Goal: Task Accomplishment & Management: Manage account settings

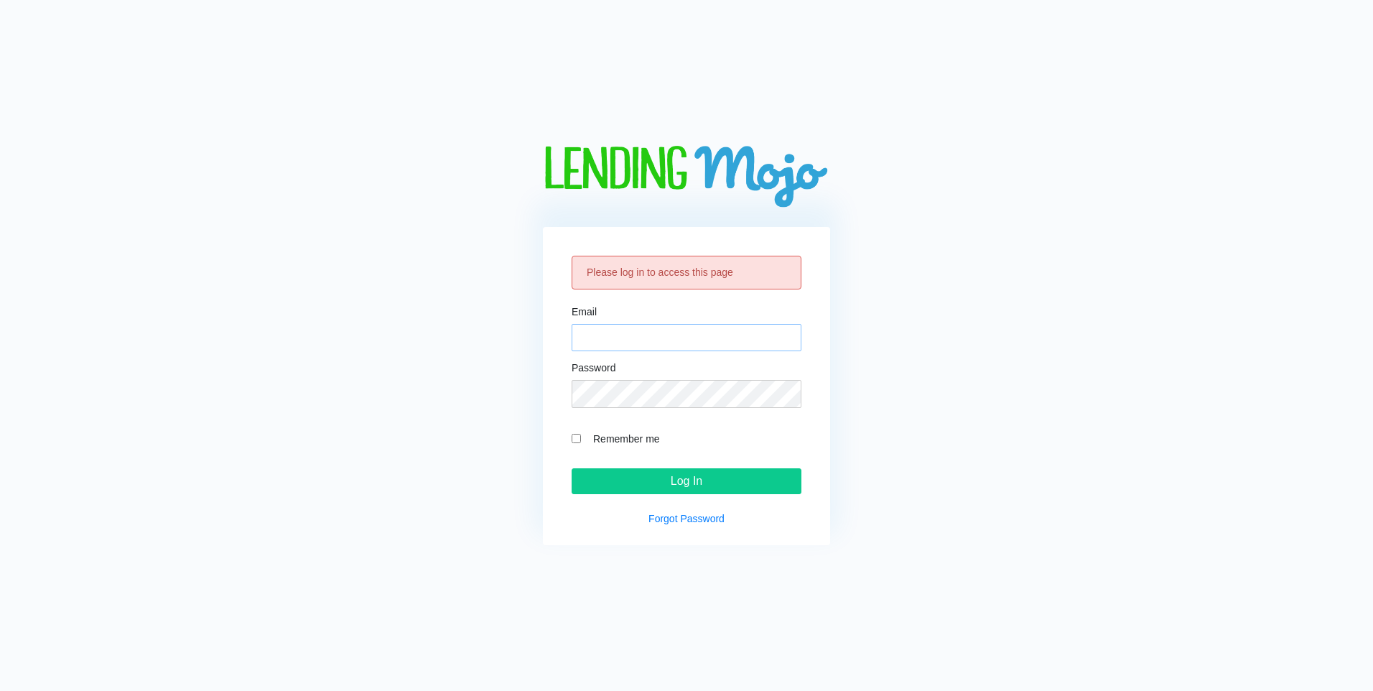
click at [752, 341] on input "Email" at bounding box center [687, 337] width 230 height 27
type input "brittney.estes@doggett.com"
click at [572, 468] on input "Log In" at bounding box center [687, 481] width 230 height 26
click at [695, 518] on link "Forgot Password" at bounding box center [687, 518] width 76 height 11
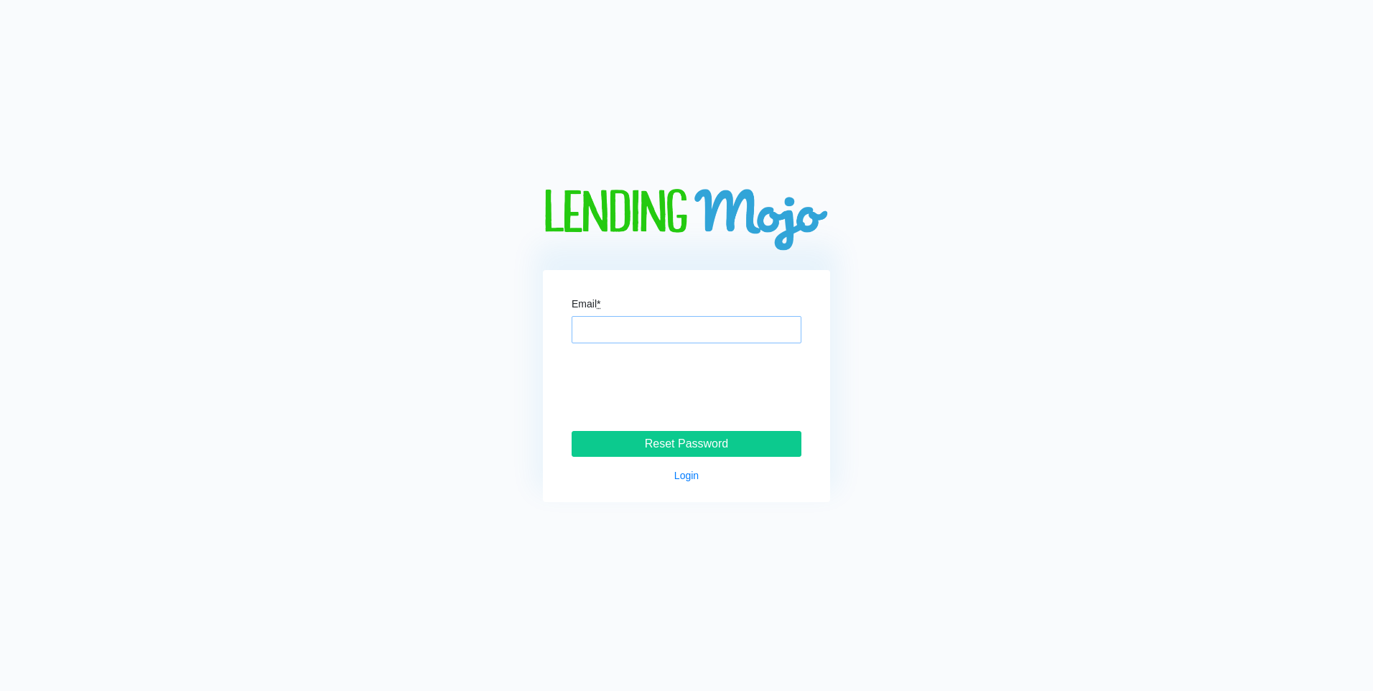
click at [731, 333] on input "Email *" at bounding box center [687, 329] width 230 height 27
type input "[PERSON_NAME][EMAIL_ADDRESS][PERSON_NAME][PERSON_NAME][DOMAIN_NAME]"
click at [718, 448] on input "Reset Password" at bounding box center [687, 444] width 230 height 26
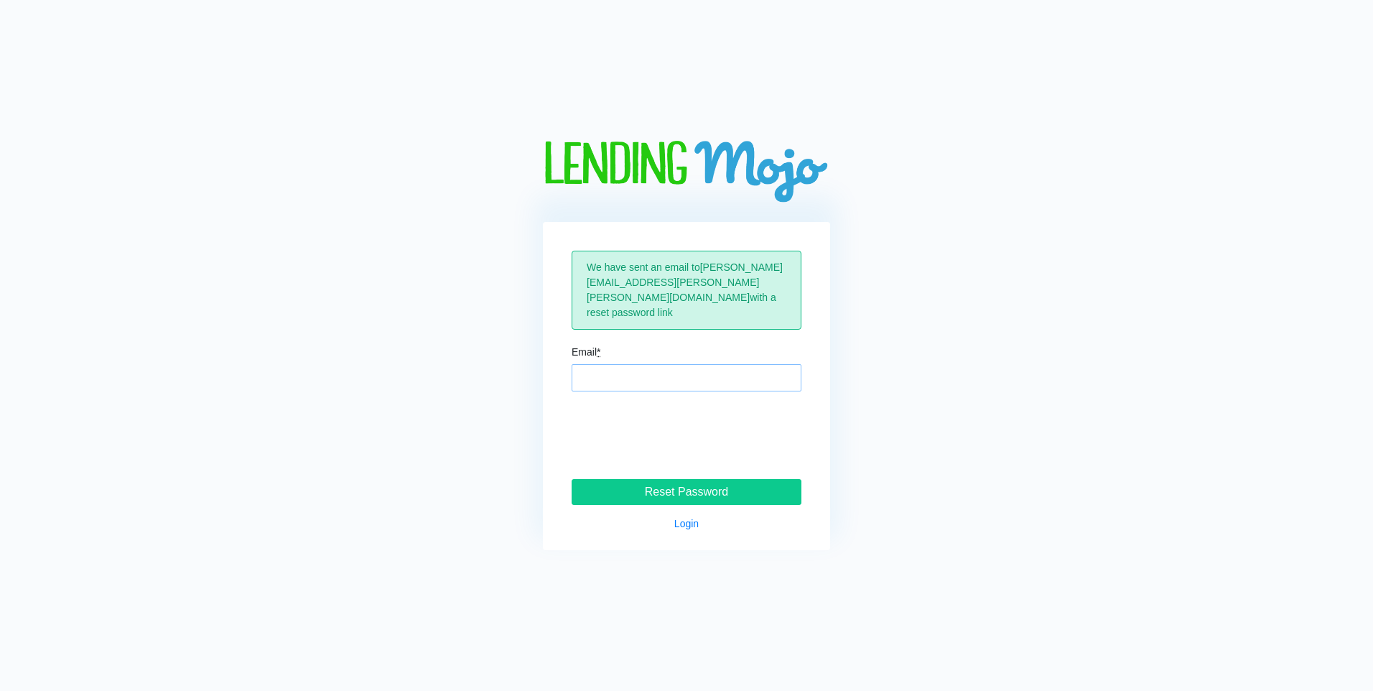
click at [618, 374] on input "Email *" at bounding box center [687, 377] width 230 height 27
type input "[PERSON_NAME][EMAIL_ADDRESS][PERSON_NAME][PERSON_NAME][DOMAIN_NAME]"
click at [753, 479] on input "Reset Password" at bounding box center [687, 492] width 230 height 26
